Goal: Task Accomplishment & Management: Complete application form

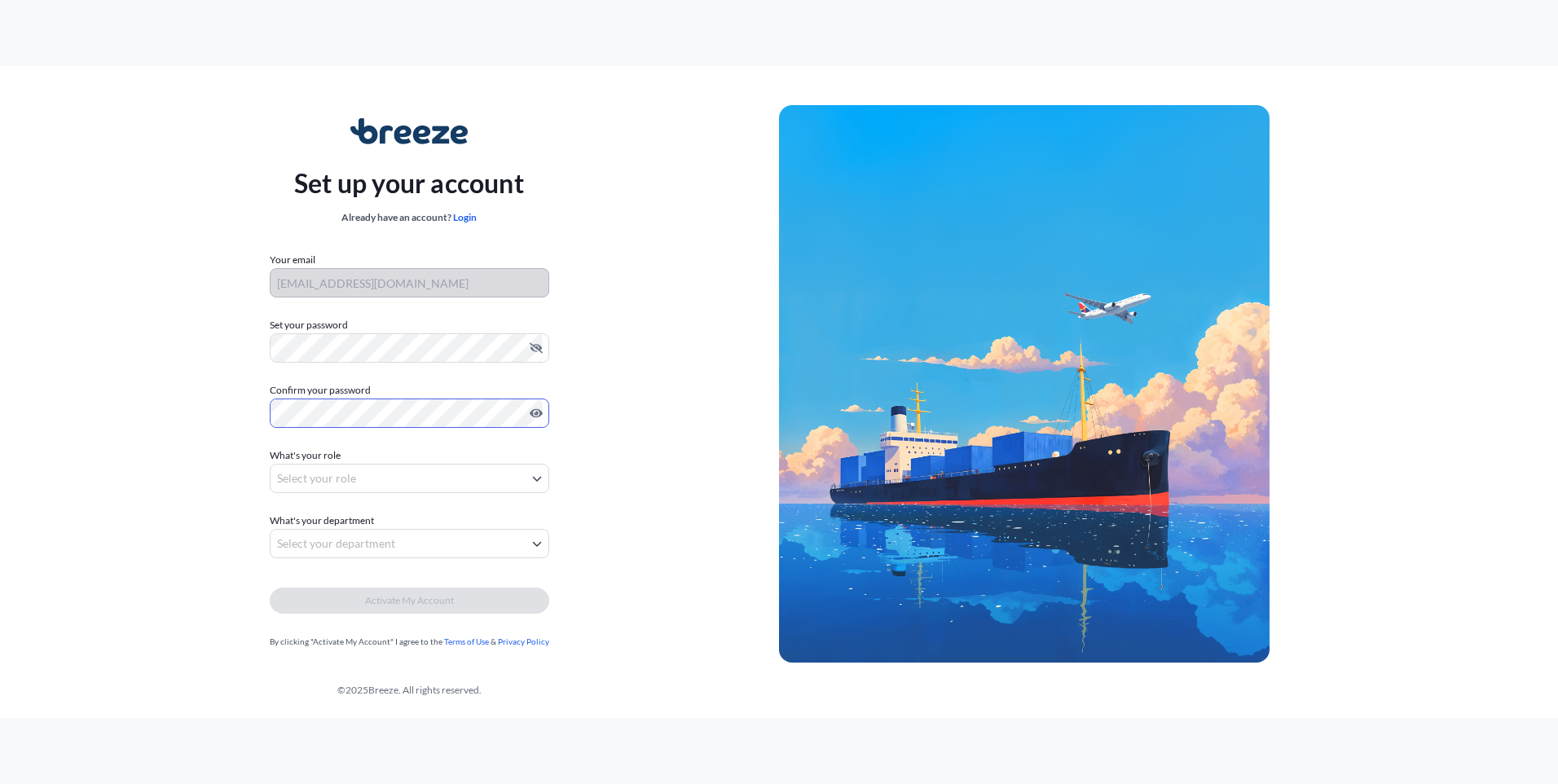
click at [498, 483] on body "Set up your account Already have an account? Login Your email dkw@yourcargocont…" at bounding box center [779, 392] width 1558 height 784
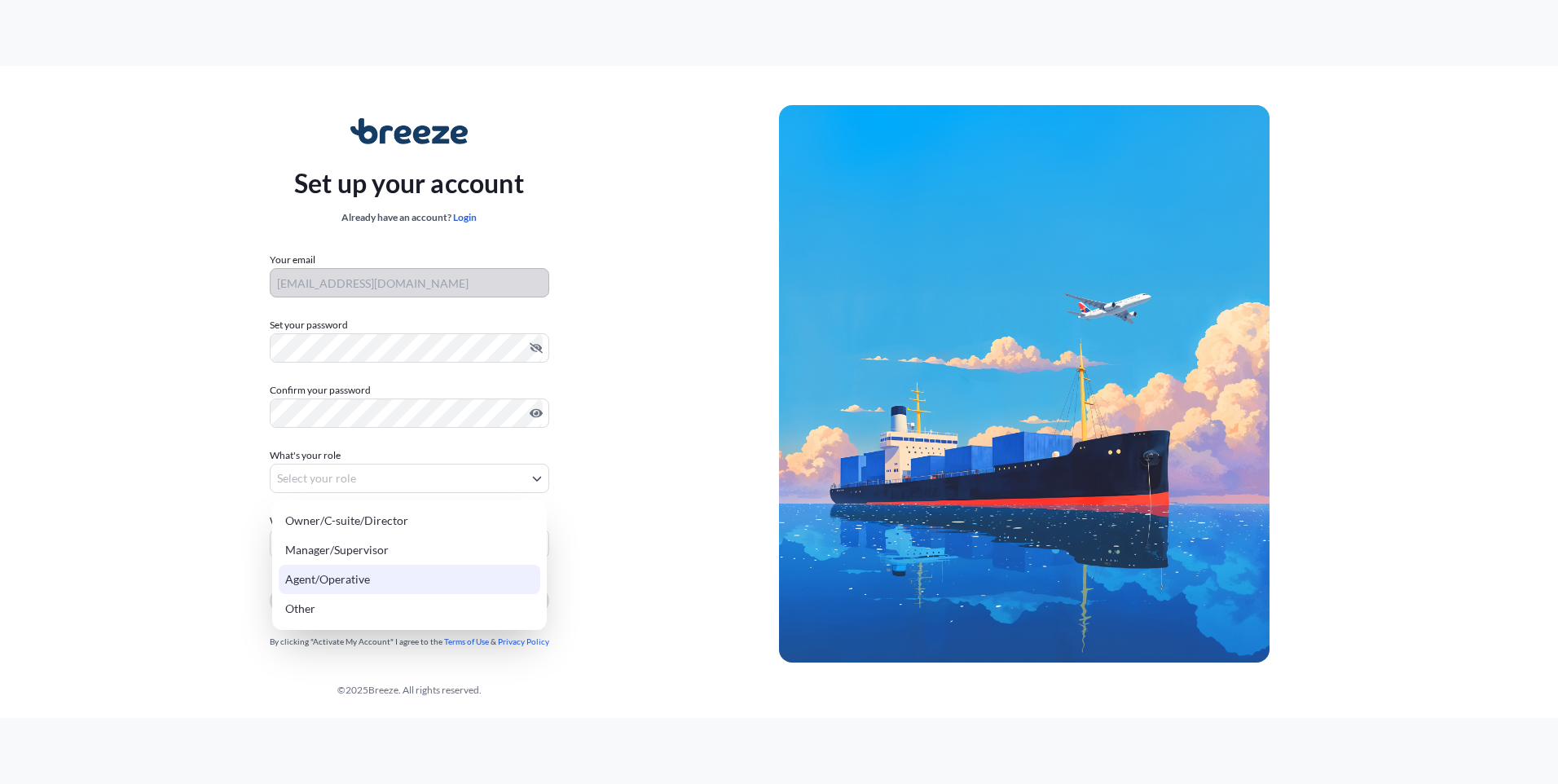
click at [418, 582] on div "Agent/Operative" at bounding box center [409, 579] width 261 height 30
select select "agent/operative"
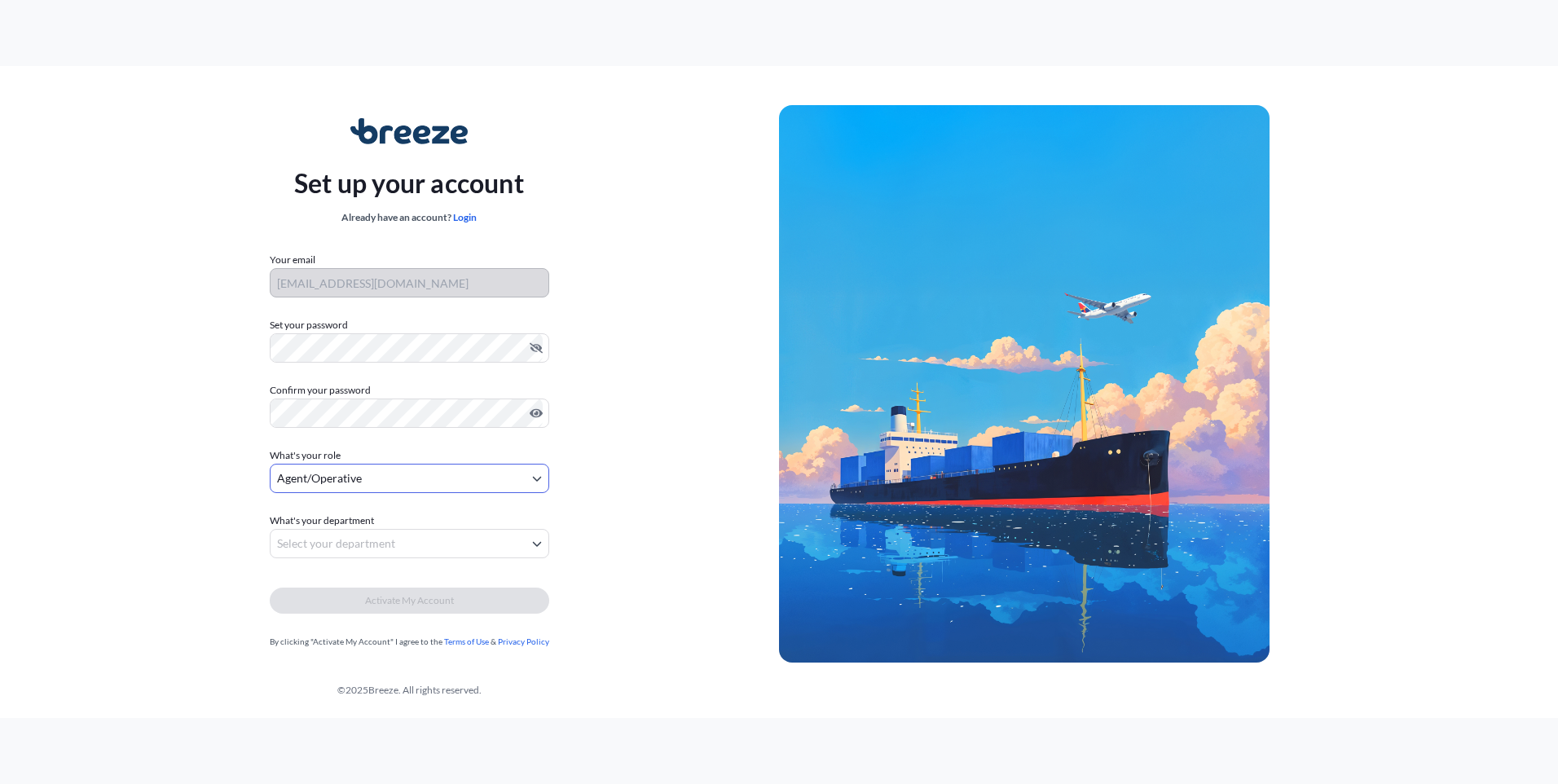
click at [396, 549] on body "Set up your account Already have an account? Login Your email dkw@yourcargocont…" at bounding box center [779, 392] width 1558 height 784
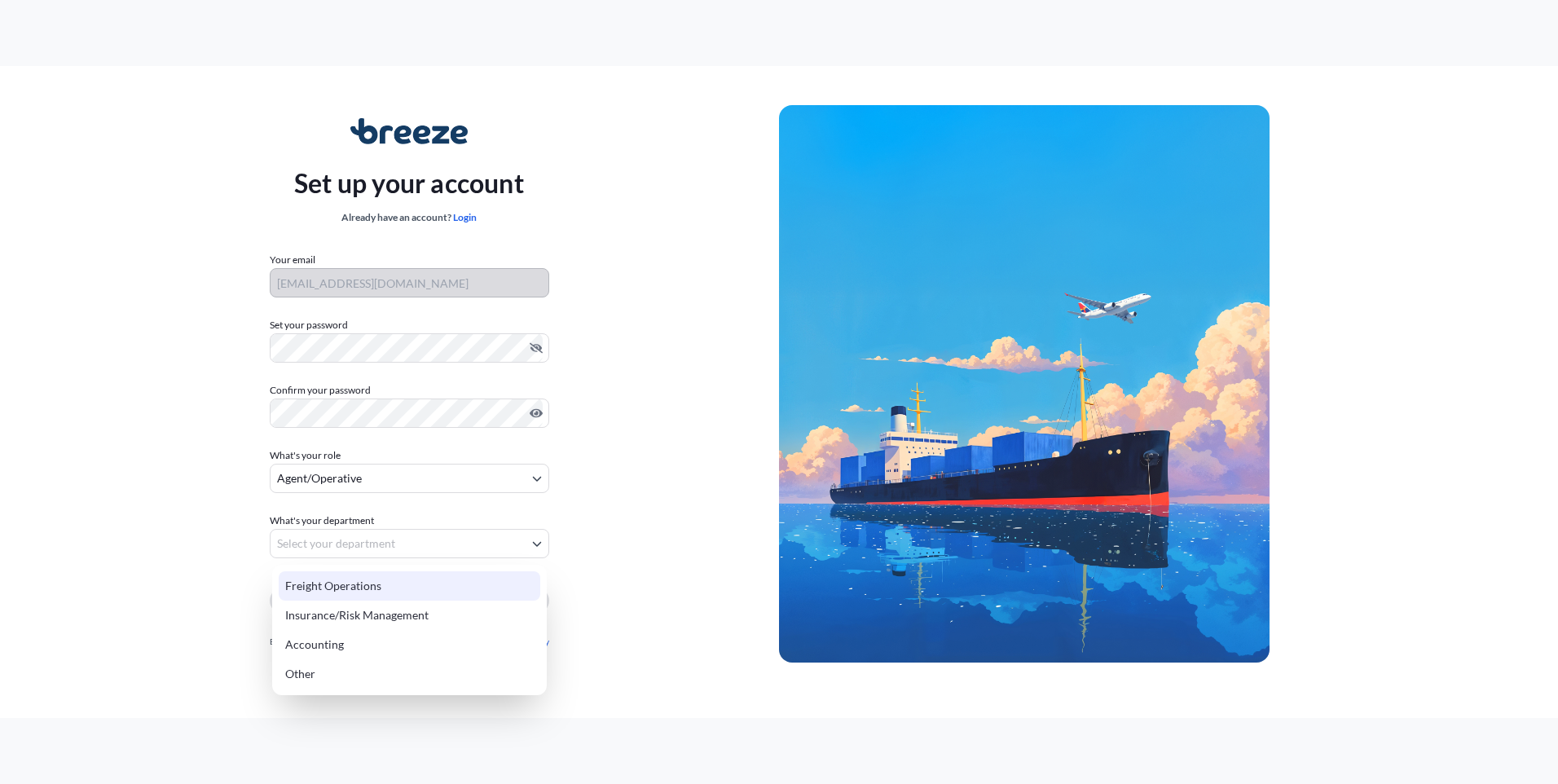
click at [410, 583] on div "Freight Operations" at bounding box center [409, 586] width 261 height 30
select select "freight operations"
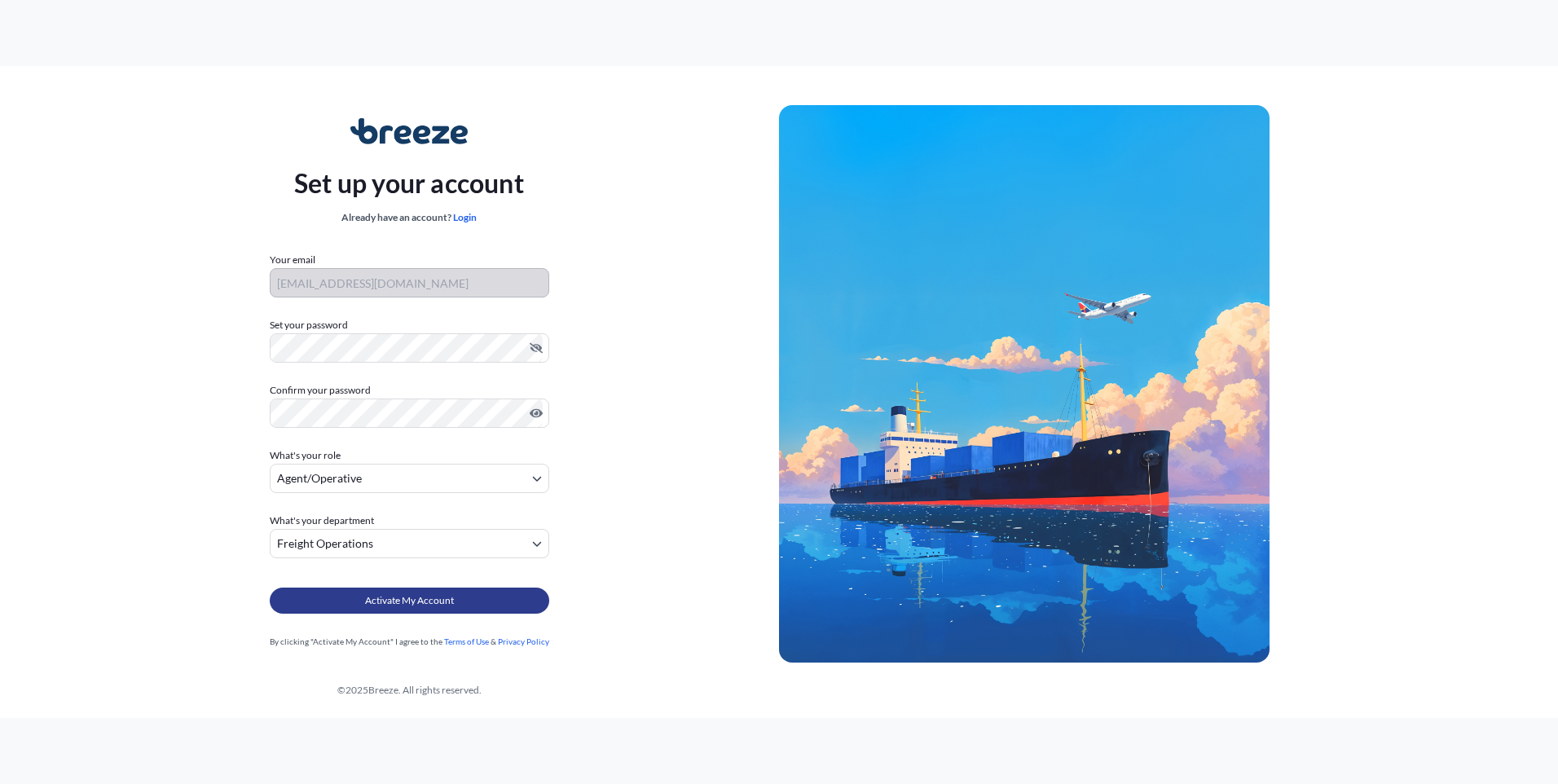
click at [417, 597] on span "Activate My Account" at bounding box center [410, 601] width 89 height 17
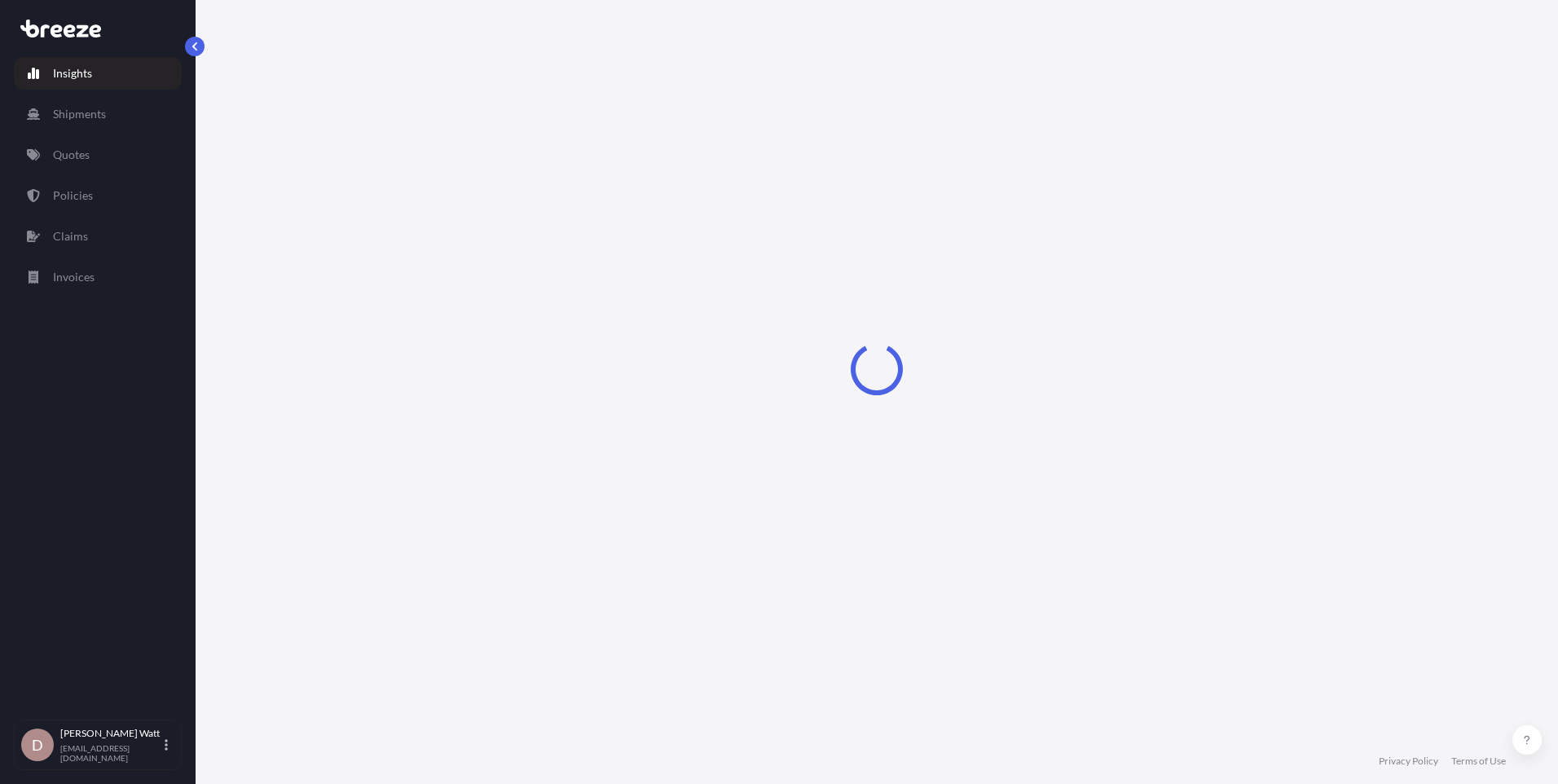
select select "2025"
